Goal: Communication & Community: Ask a question

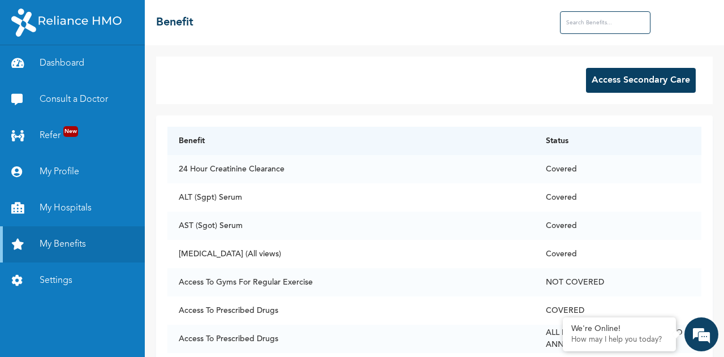
scroll to position [8736, 0]
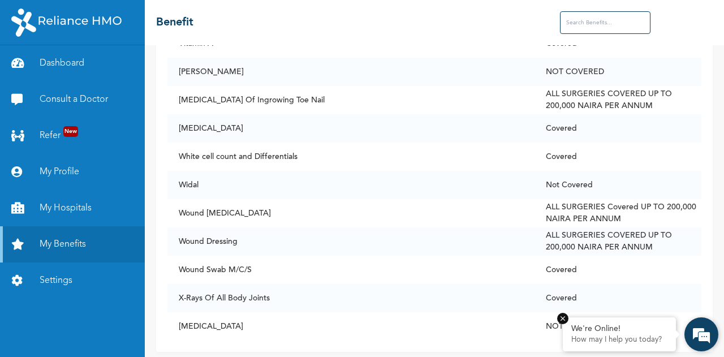
click at [644, 331] on div "We're Online!" at bounding box center [620, 329] width 96 height 10
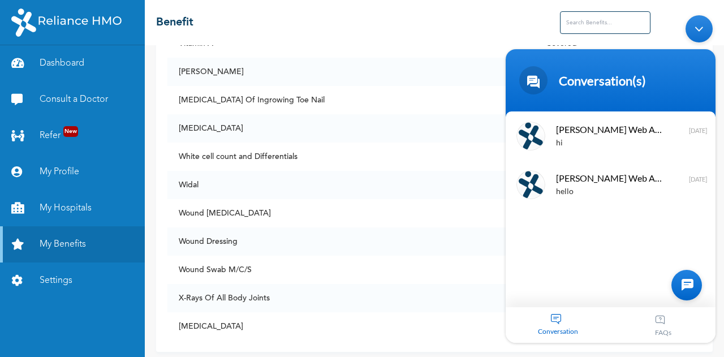
click at [565, 328] on span "Conversation" at bounding box center [558, 331] width 105 height 8
click at [557, 327] on span "Conversation" at bounding box center [558, 331] width 105 height 8
click at [688, 285] on div at bounding box center [687, 284] width 31 height 31
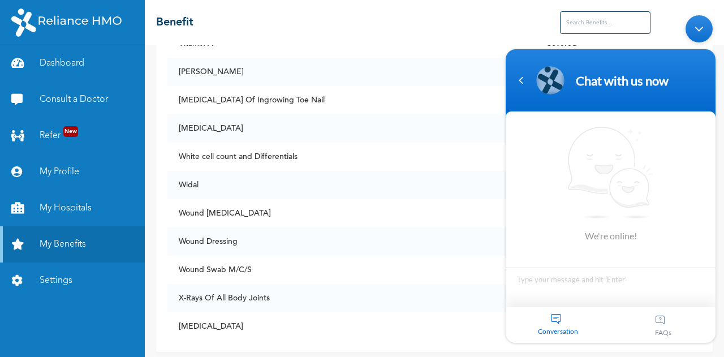
click at [605, 287] on textarea "Type your message and hit 'Enter'" at bounding box center [611, 287] width 210 height 40
drag, startPoint x: 640, startPoint y: 280, endPoint x: 530, endPoint y: 281, distance: 109.8
click at [530, 281] on textarea "can some1 attend to my wife at eph" at bounding box center [611, 287] width 210 height 40
type textarea "can some1 attend to my wife at eph"
click at [463, 204] on td "Wound [MEDICAL_DATA]" at bounding box center [351, 213] width 367 height 28
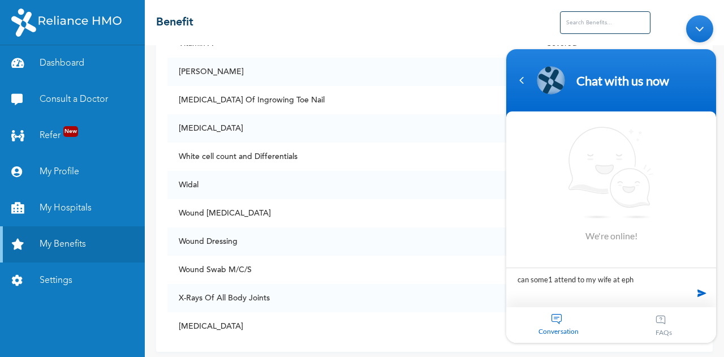
click at [523, 65] on header "Chat with us now" at bounding box center [611, 83] width 210 height 68
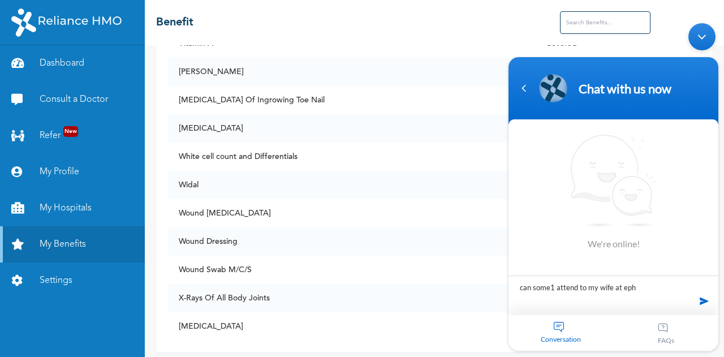
drag, startPoint x: 524, startPoint y: 78, endPoint x: 534, endPoint y: 174, distance: 96.7
click at [534, 174] on section "Chat with us now We're online! can some1 attend to my wife at eph [PERSON_NAME]…" at bounding box center [614, 204] width 210 height 294
drag, startPoint x: 698, startPoint y: 32, endPoint x: 699, endPoint y: 25, distance: 6.3
click at [699, 31] on div "Minimize live chat window" at bounding box center [702, 36] width 27 height 27
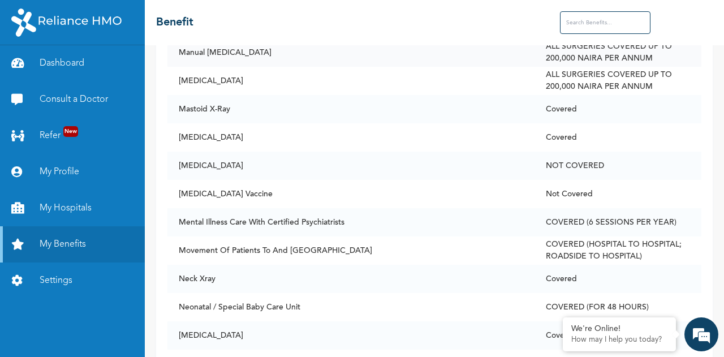
scroll to position [4944, 0]
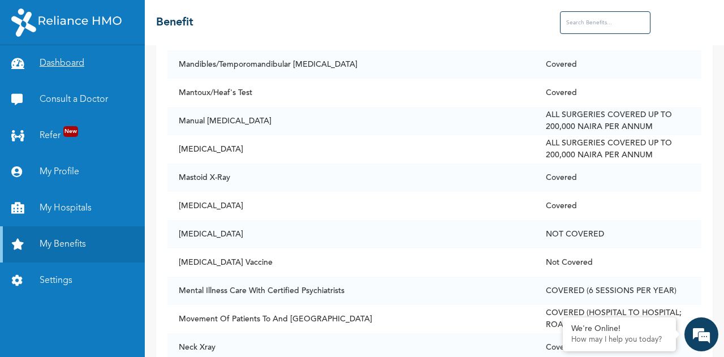
click at [83, 57] on link "Dashboard" at bounding box center [72, 63] width 145 height 36
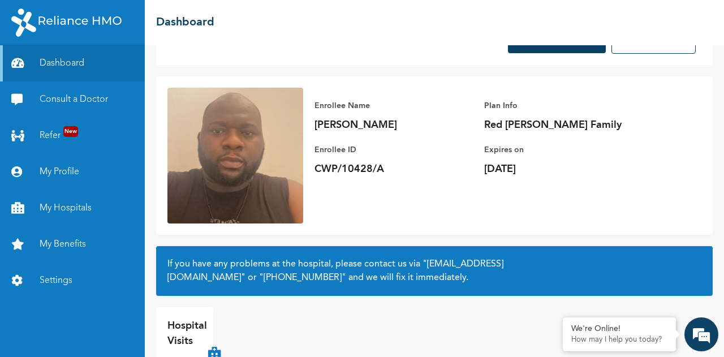
scroll to position [81, 0]
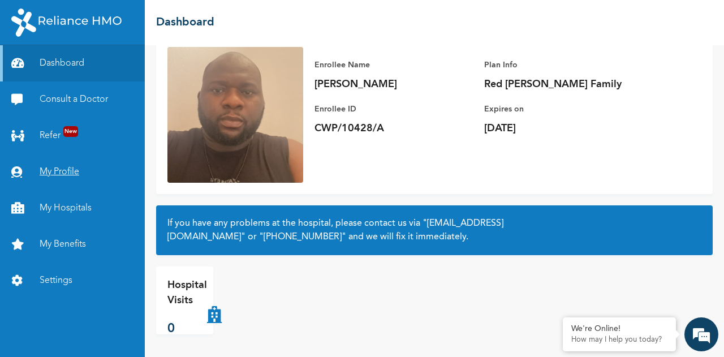
click at [69, 173] on link "My Profile" at bounding box center [72, 172] width 145 height 36
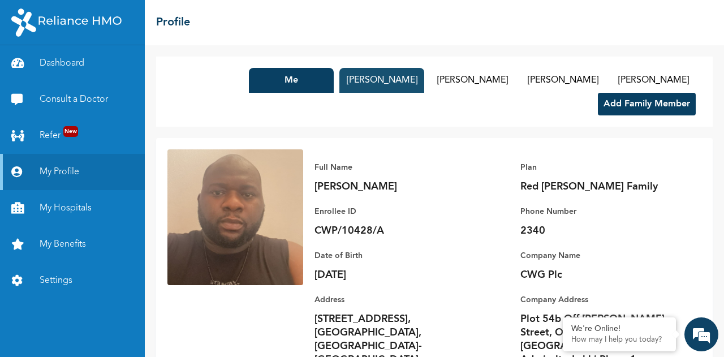
click at [342, 84] on button "[PERSON_NAME]" at bounding box center [382, 80] width 85 height 25
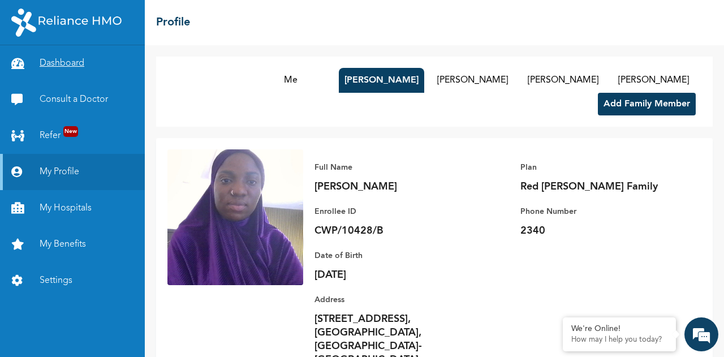
click at [38, 65] on link "Dashboard" at bounding box center [72, 63] width 145 height 36
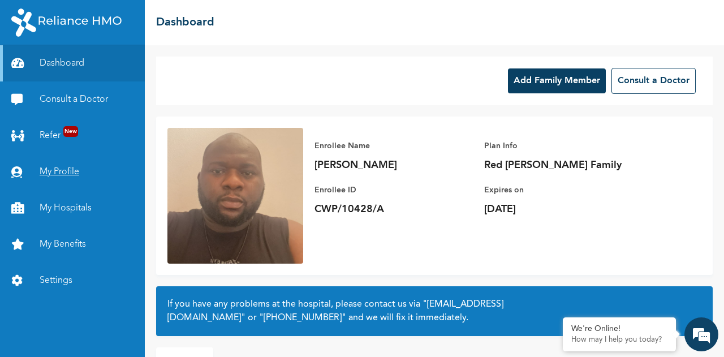
click at [67, 168] on link "My Profile" at bounding box center [72, 172] width 145 height 36
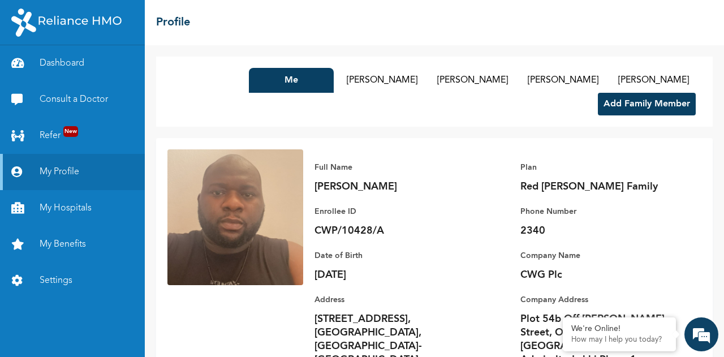
click at [456, 67] on div "Me [PERSON_NAME] [PERSON_NAME] Nahilah Opeloyeru [PERSON_NAME] Add Family Member" at bounding box center [434, 92] width 557 height 70
click at [440, 75] on button "[PERSON_NAME]" at bounding box center [472, 80] width 85 height 25
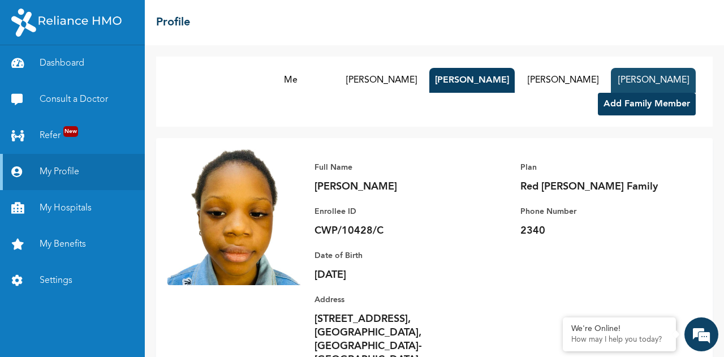
click at [626, 80] on button "[PERSON_NAME]" at bounding box center [653, 80] width 85 height 25
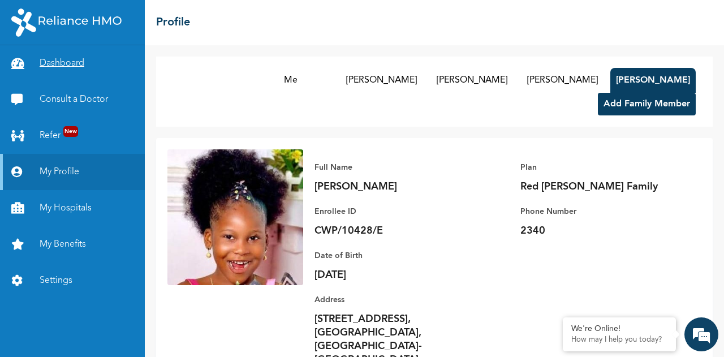
click at [70, 61] on link "Dashboard" at bounding box center [72, 63] width 145 height 36
